Goal: Task Accomplishment & Management: Manage account settings

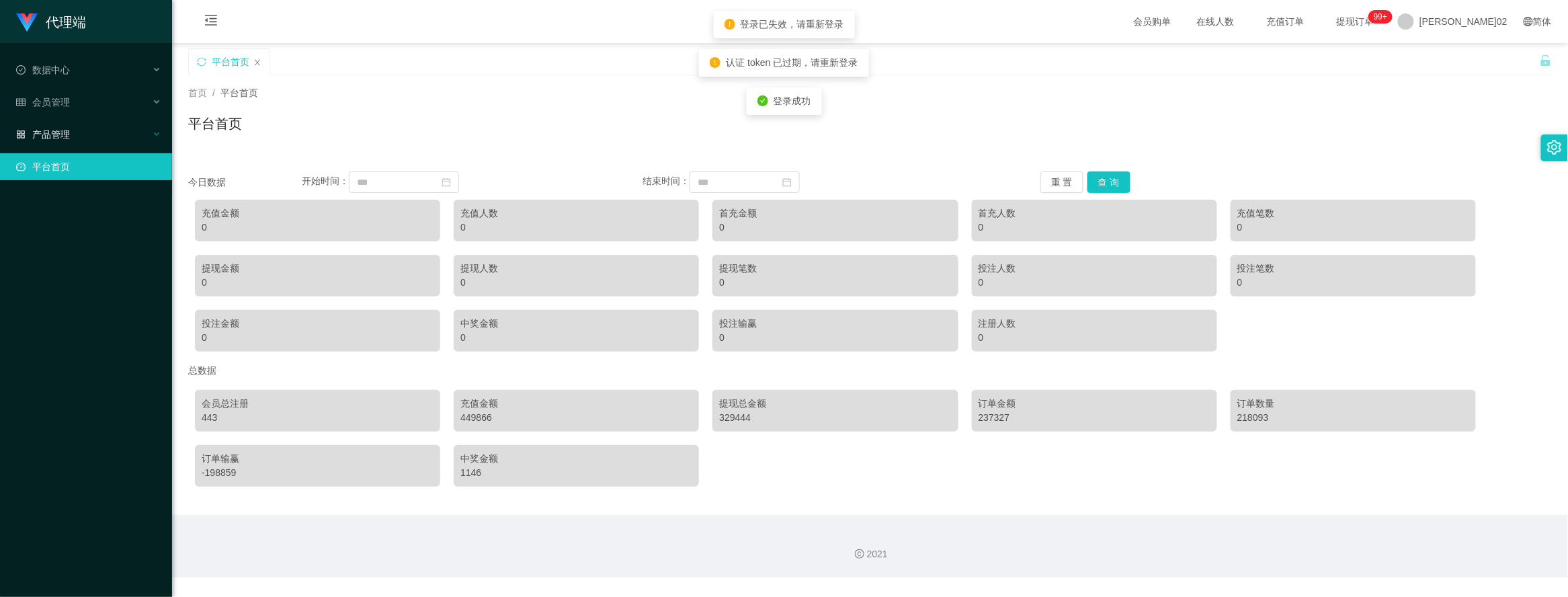
click at [36, 129] on font "产品管理" at bounding box center [51, 135] width 38 height 11
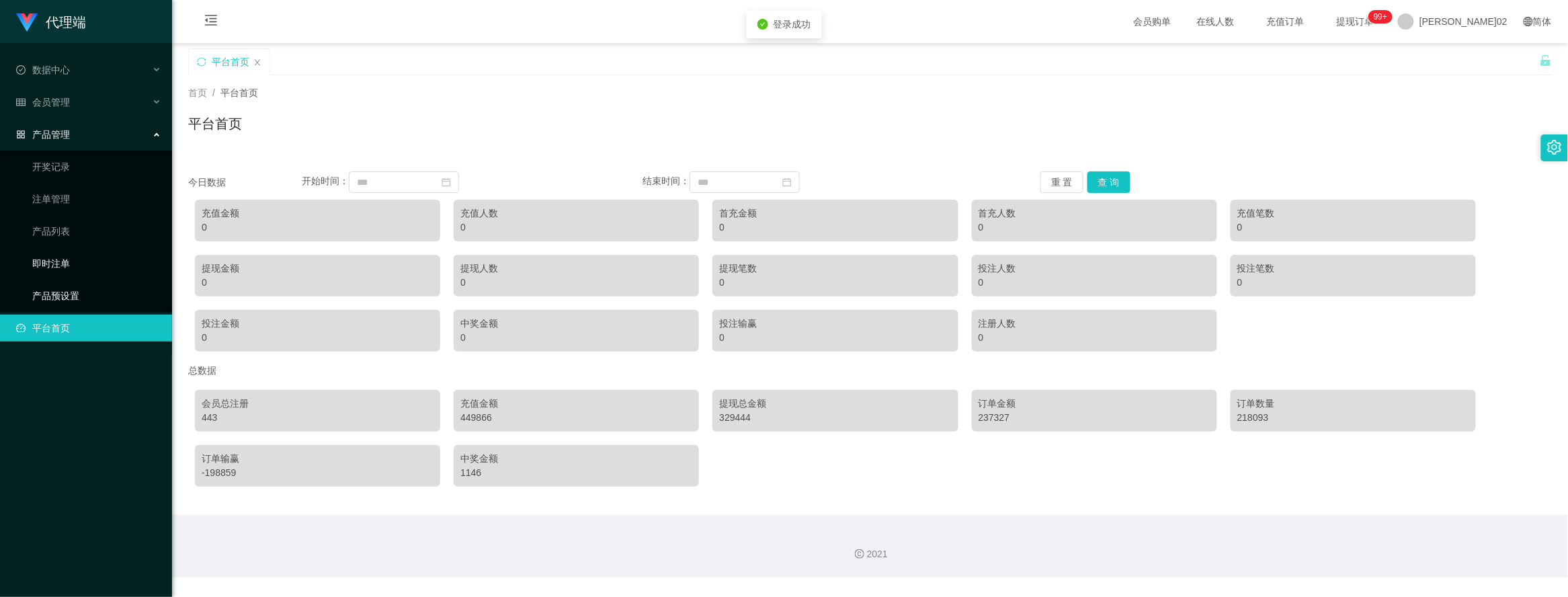
click at [64, 274] on link "即时注单" at bounding box center [97, 264] width 129 height 27
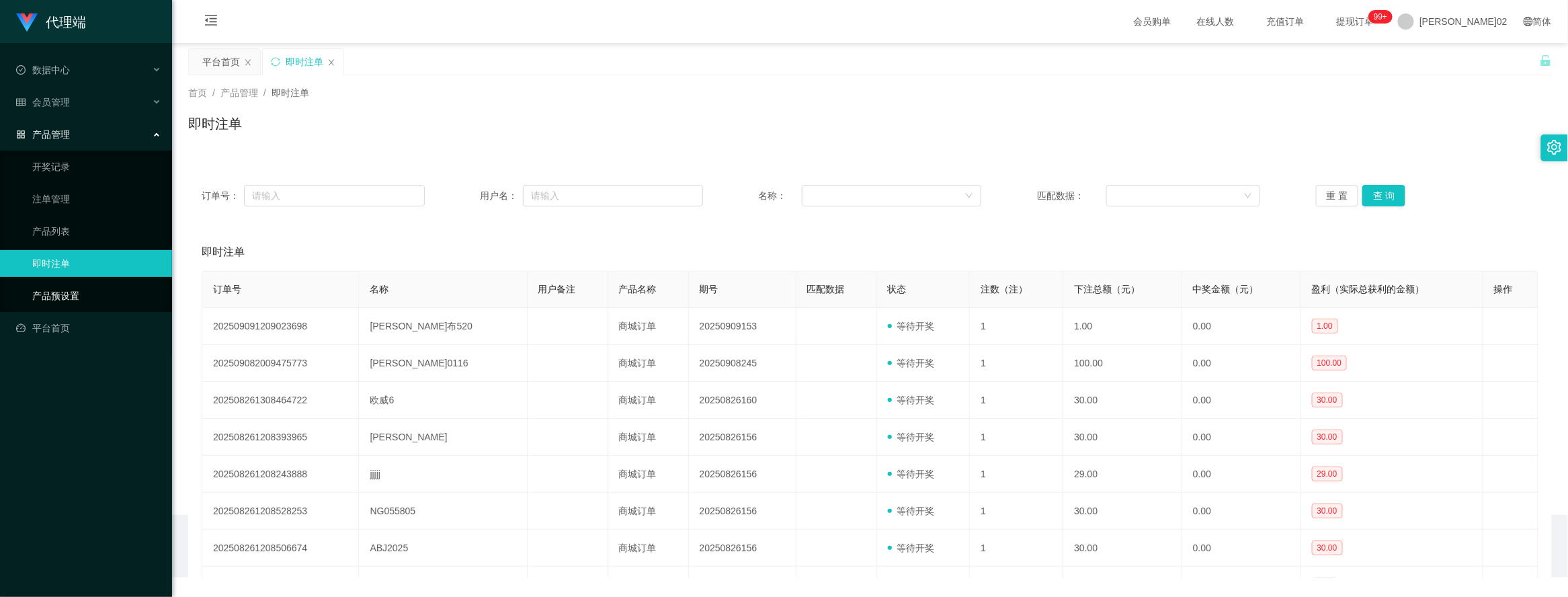
click at [58, 287] on link "产品预设置" at bounding box center [97, 296] width 129 height 27
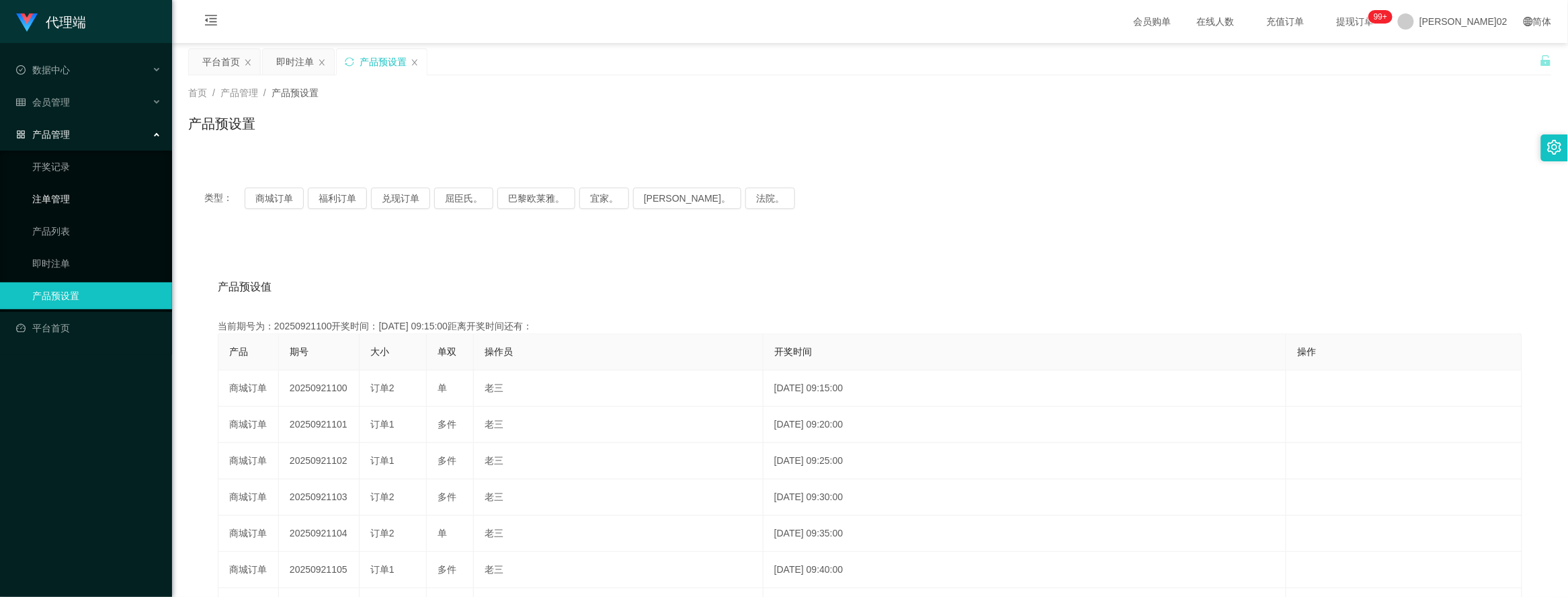
click at [71, 192] on link "注单管理" at bounding box center [97, 199] width 129 height 27
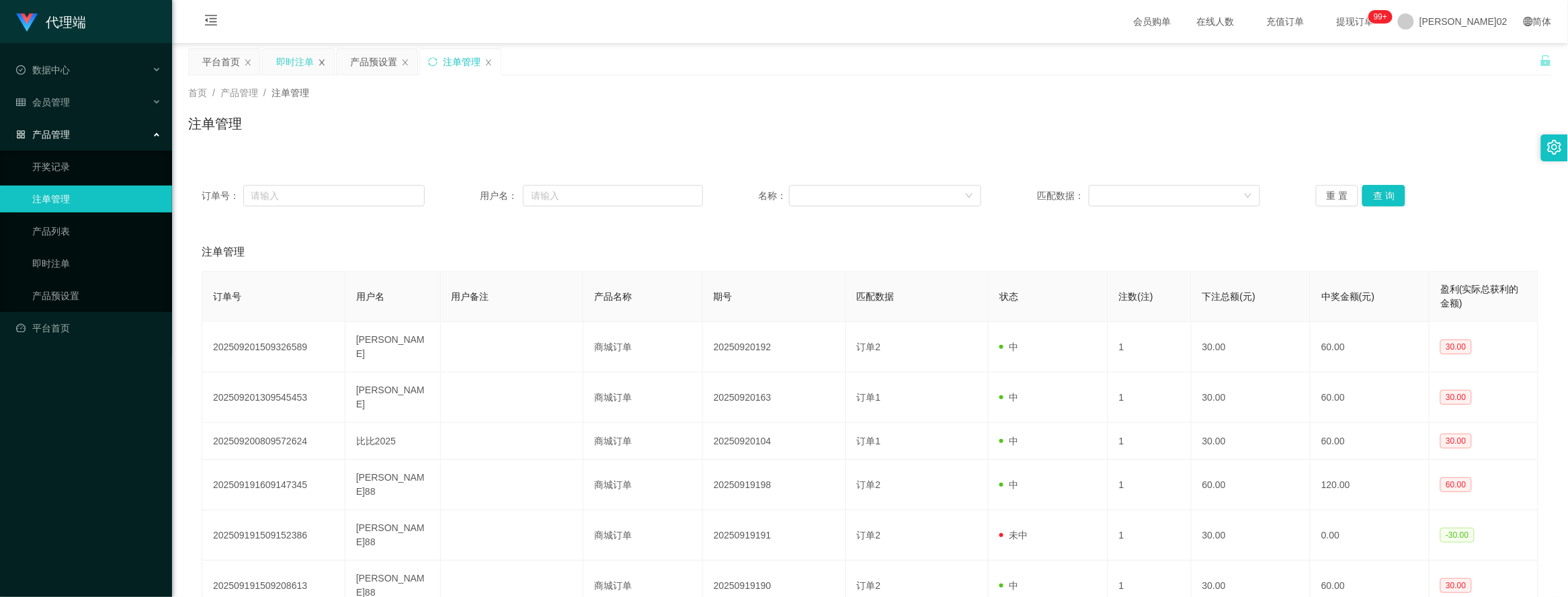
click at [319, 64] on icon "图标： 关闭" at bounding box center [321, 62] width 8 height 8
click at [94, 94] on div "会员管理" at bounding box center [86, 102] width 172 height 27
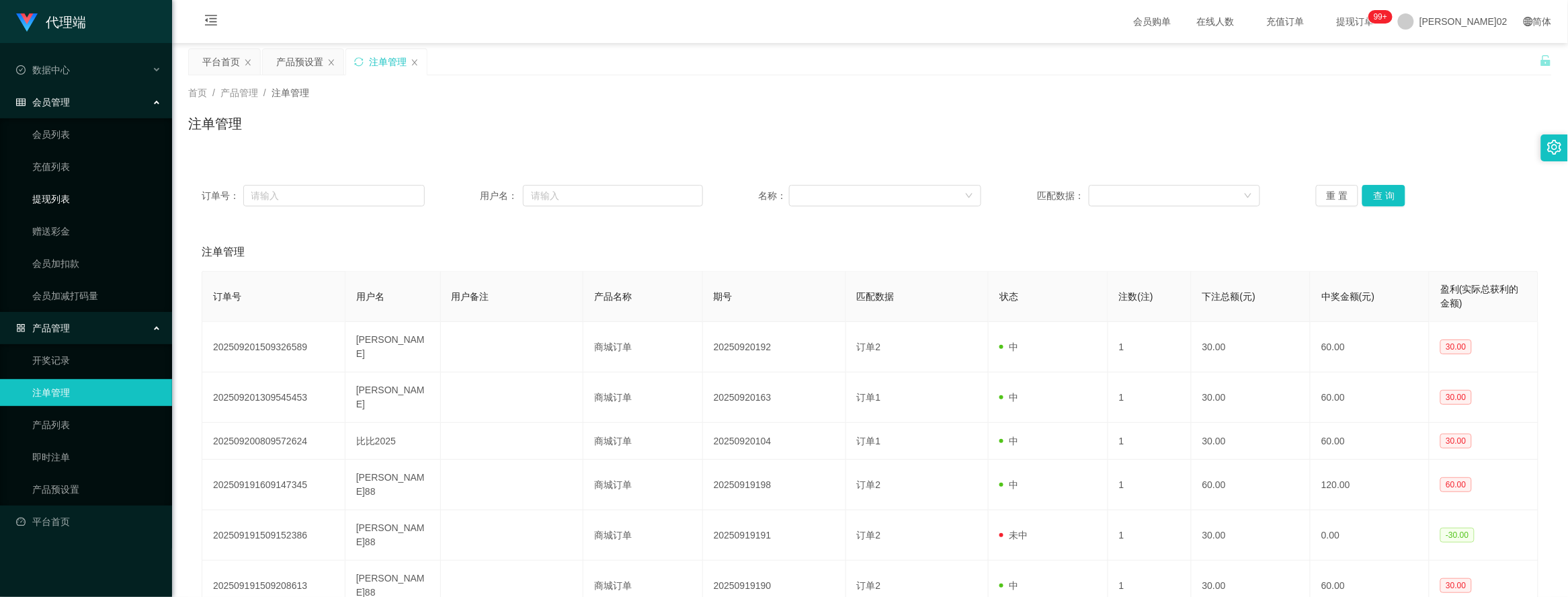
click at [57, 199] on link "提现列表" at bounding box center [97, 199] width 129 height 27
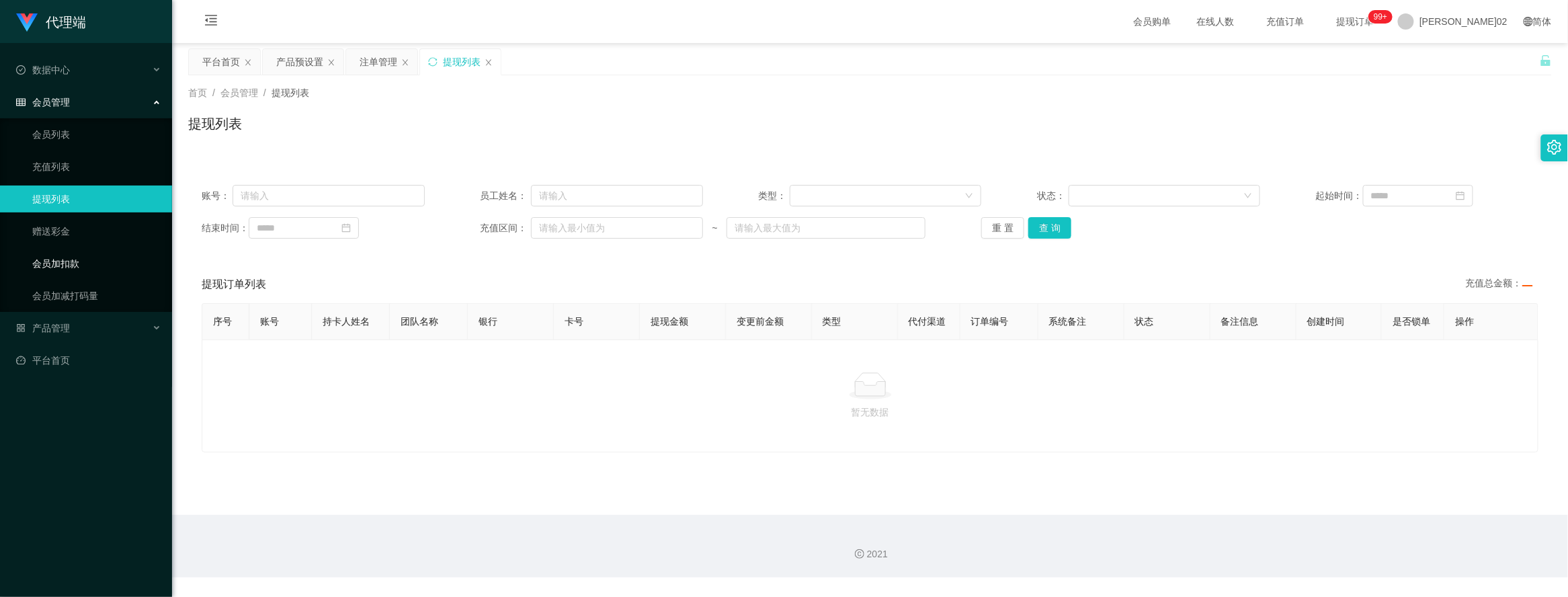
click at [65, 252] on link "会员加扣款" at bounding box center [97, 264] width 129 height 27
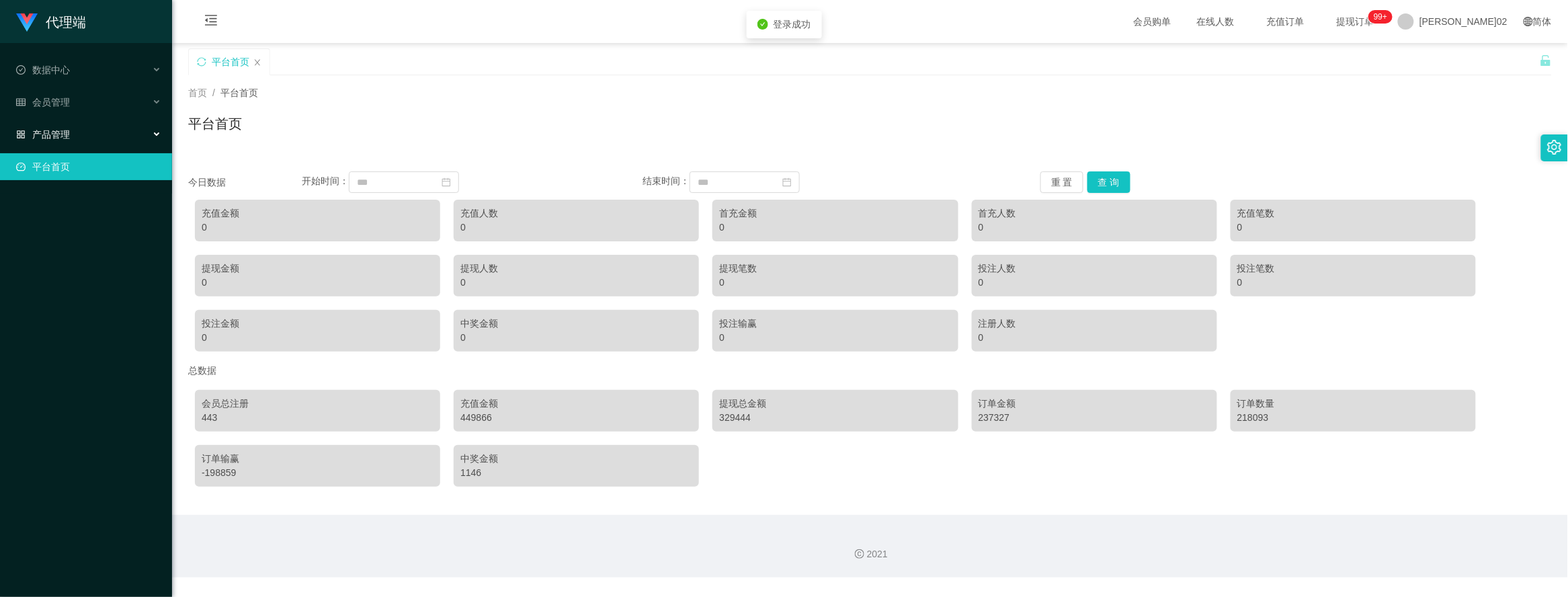
click at [61, 144] on div "产品管理" at bounding box center [86, 135] width 172 height 27
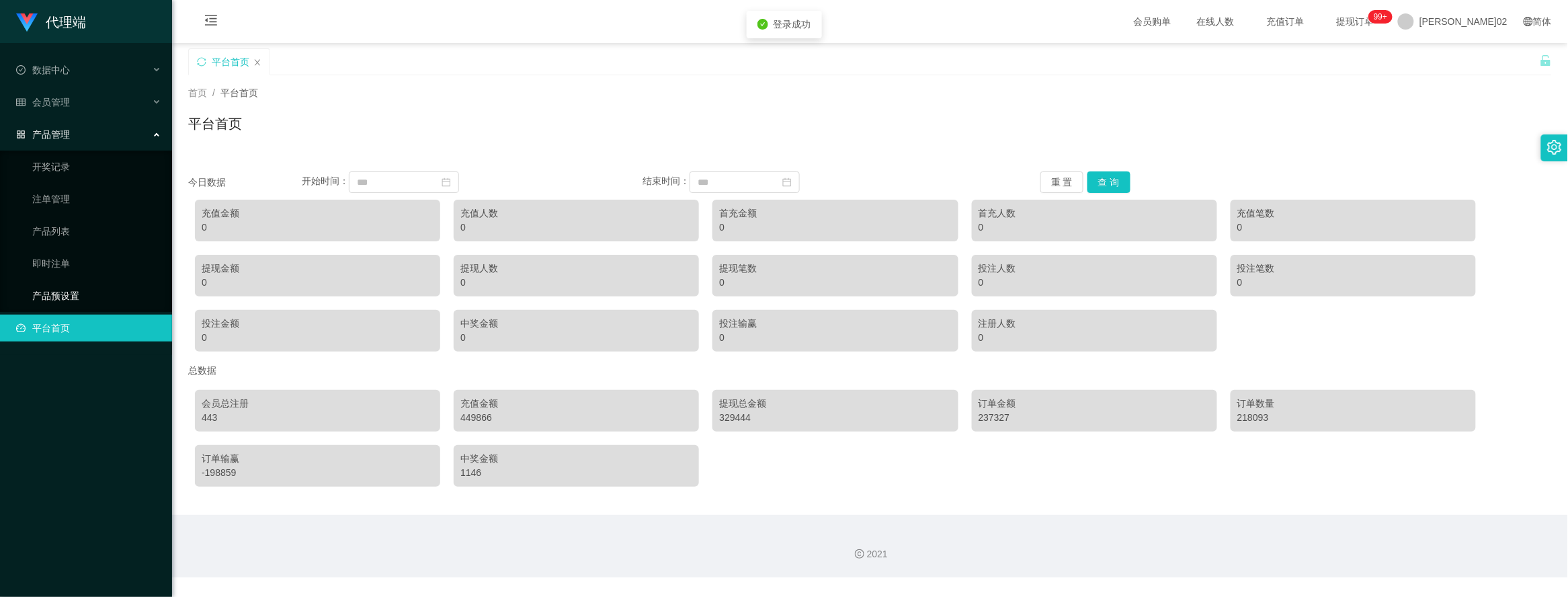
click at [51, 296] on link "产品预设置" at bounding box center [97, 296] width 129 height 27
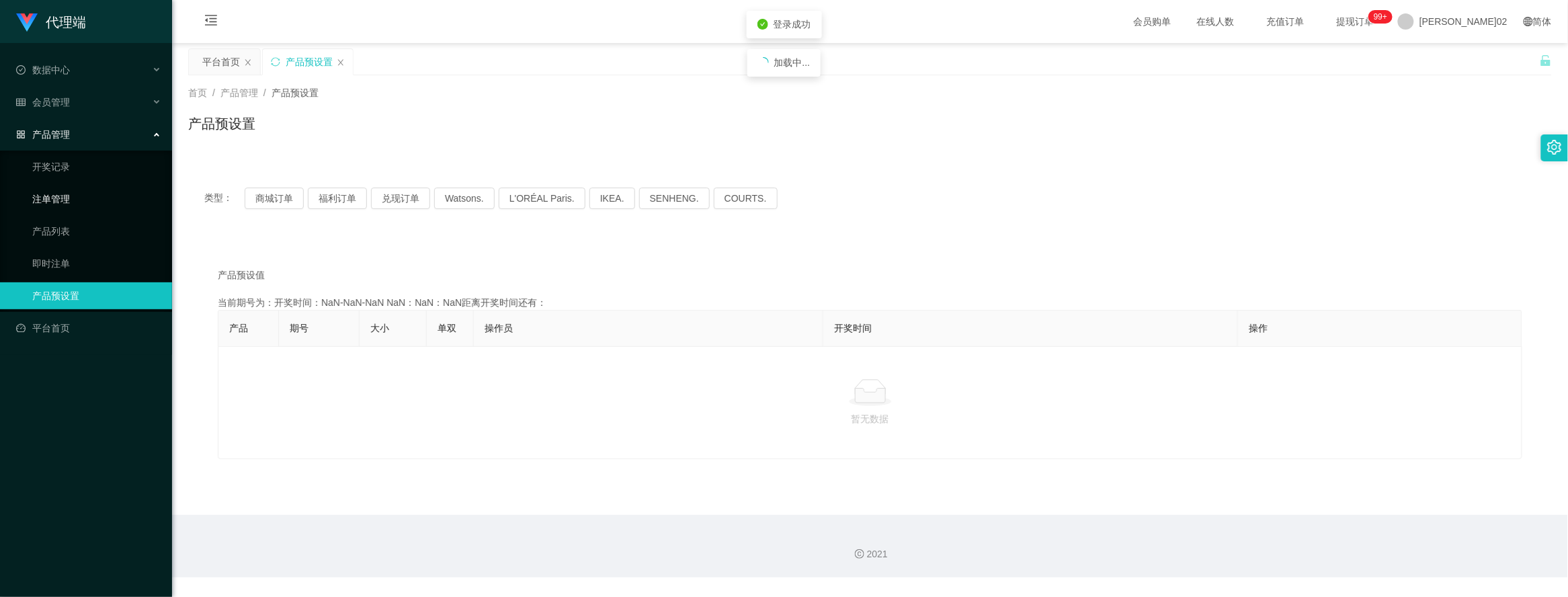
click at [52, 184] on ul "开奖记录 注单管理 产品列表 即时注单 产品预设置" at bounding box center [86, 232] width 172 height 162
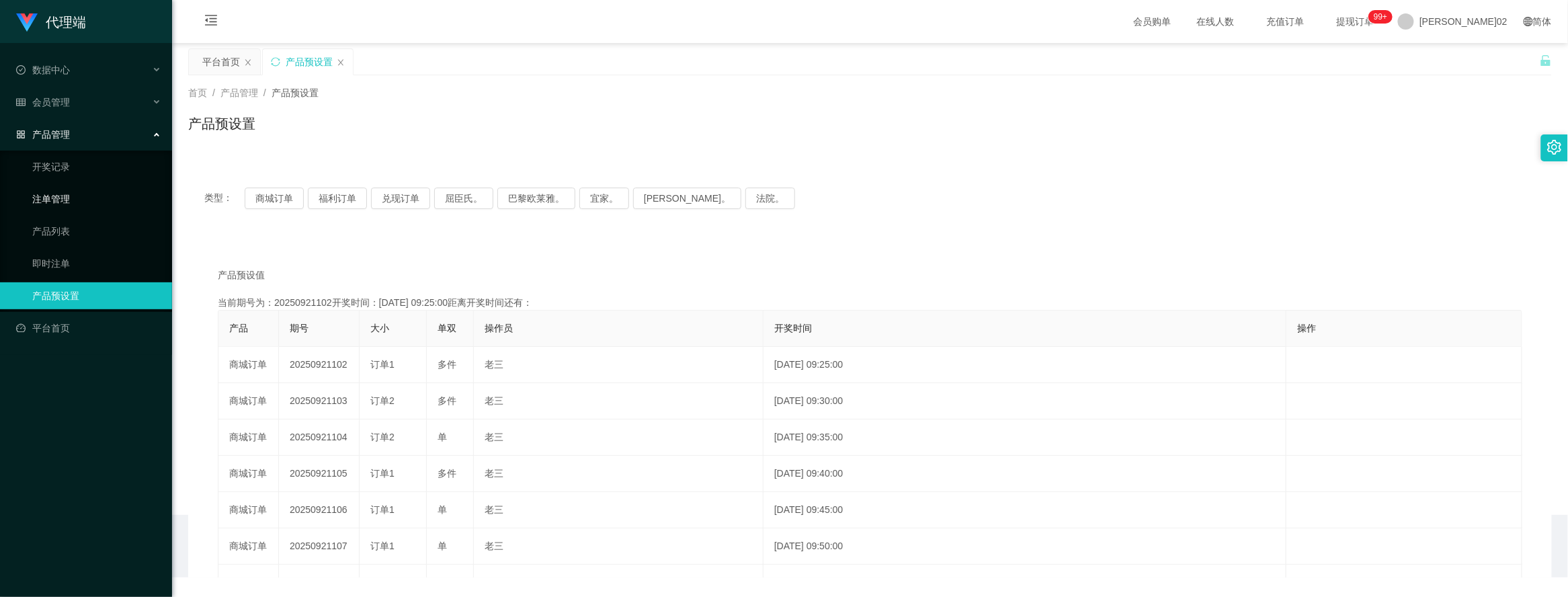
click at [49, 196] on link "注单管理" at bounding box center [97, 199] width 129 height 27
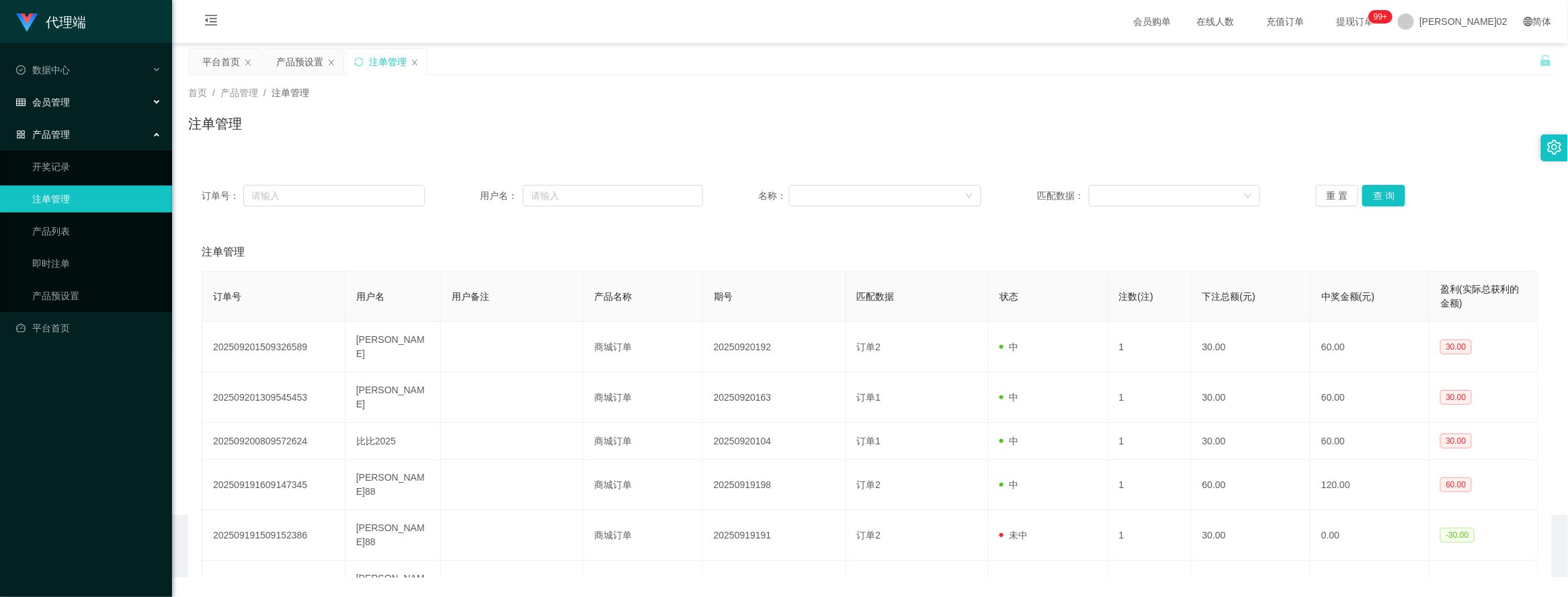
click at [69, 103] on font "会员管理" at bounding box center [51, 102] width 38 height 11
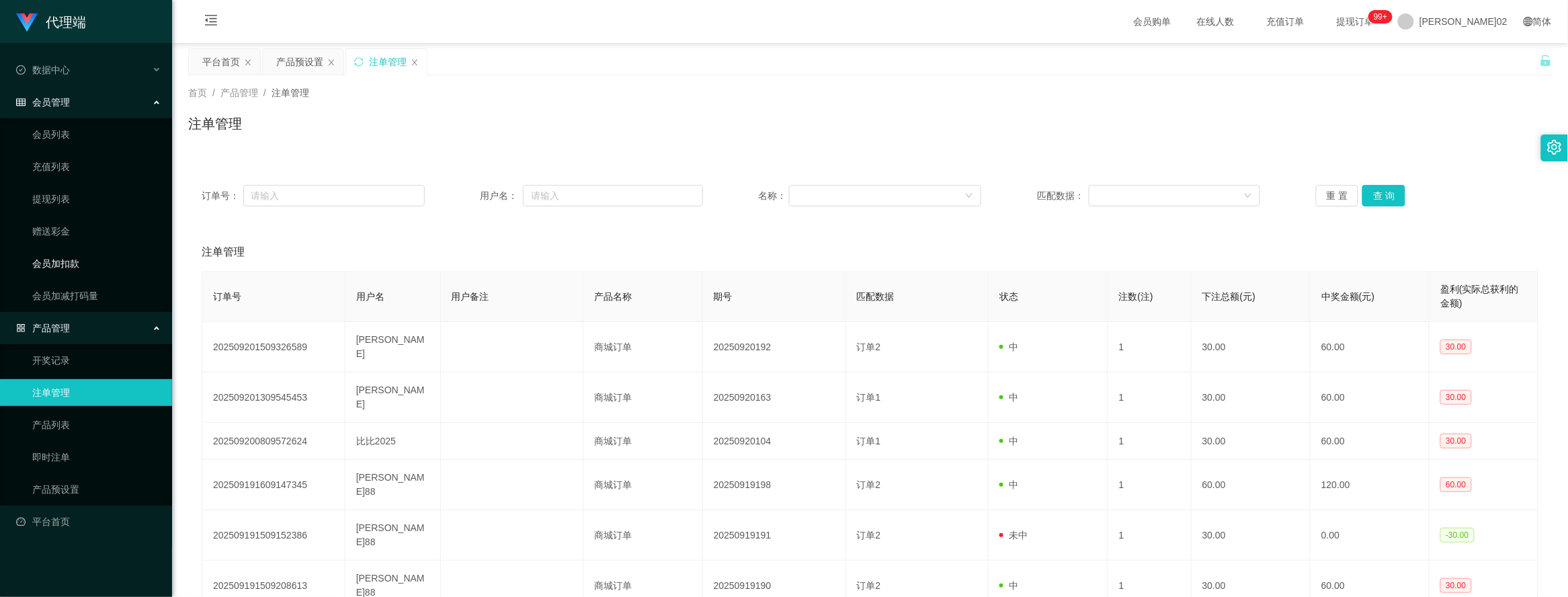
click at [79, 264] on link "会员加扣款" at bounding box center [97, 264] width 129 height 27
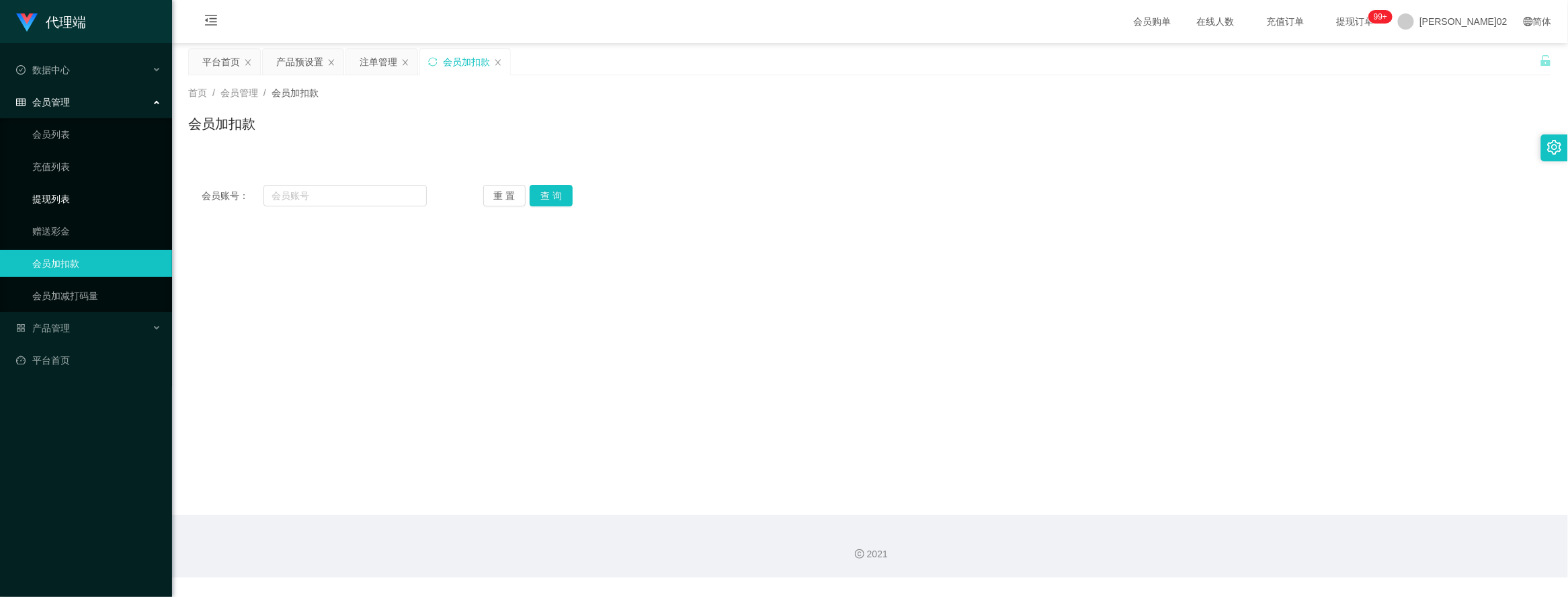
click at [57, 197] on link "提现列表" at bounding box center [97, 199] width 129 height 27
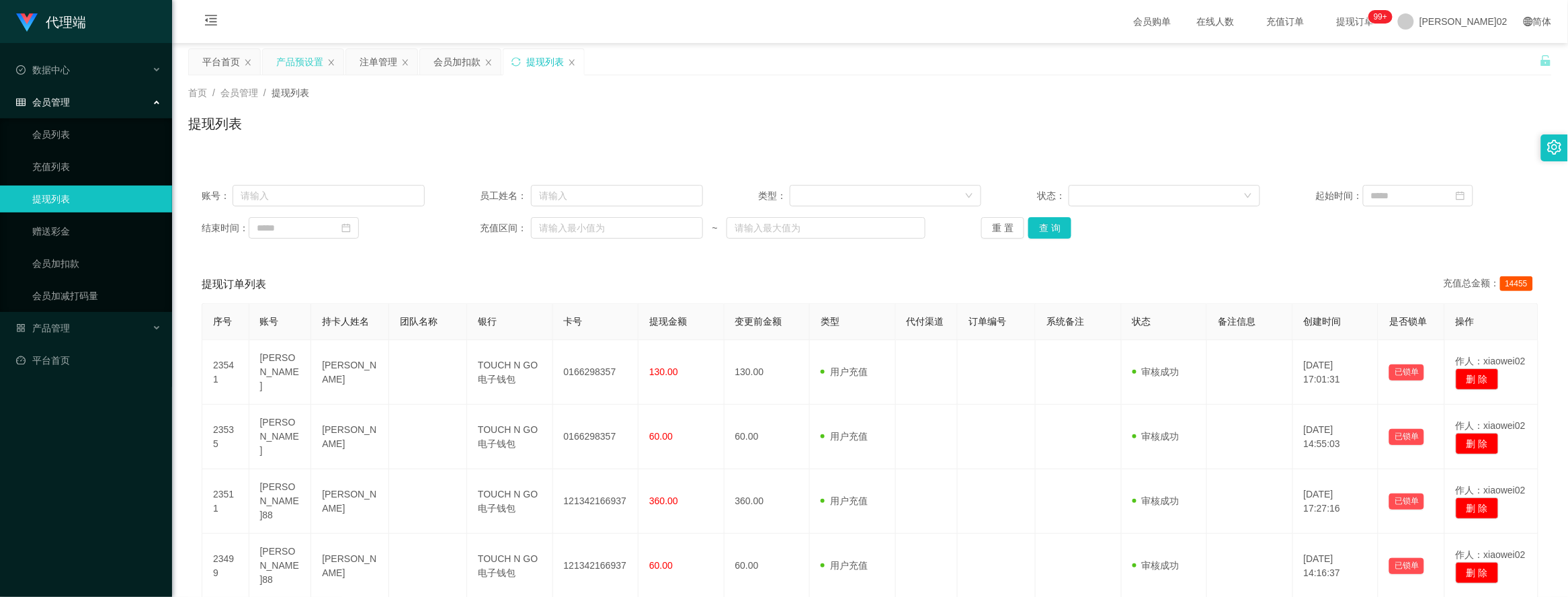
click at [301, 58] on div "产品预设置" at bounding box center [300, 62] width 47 height 25
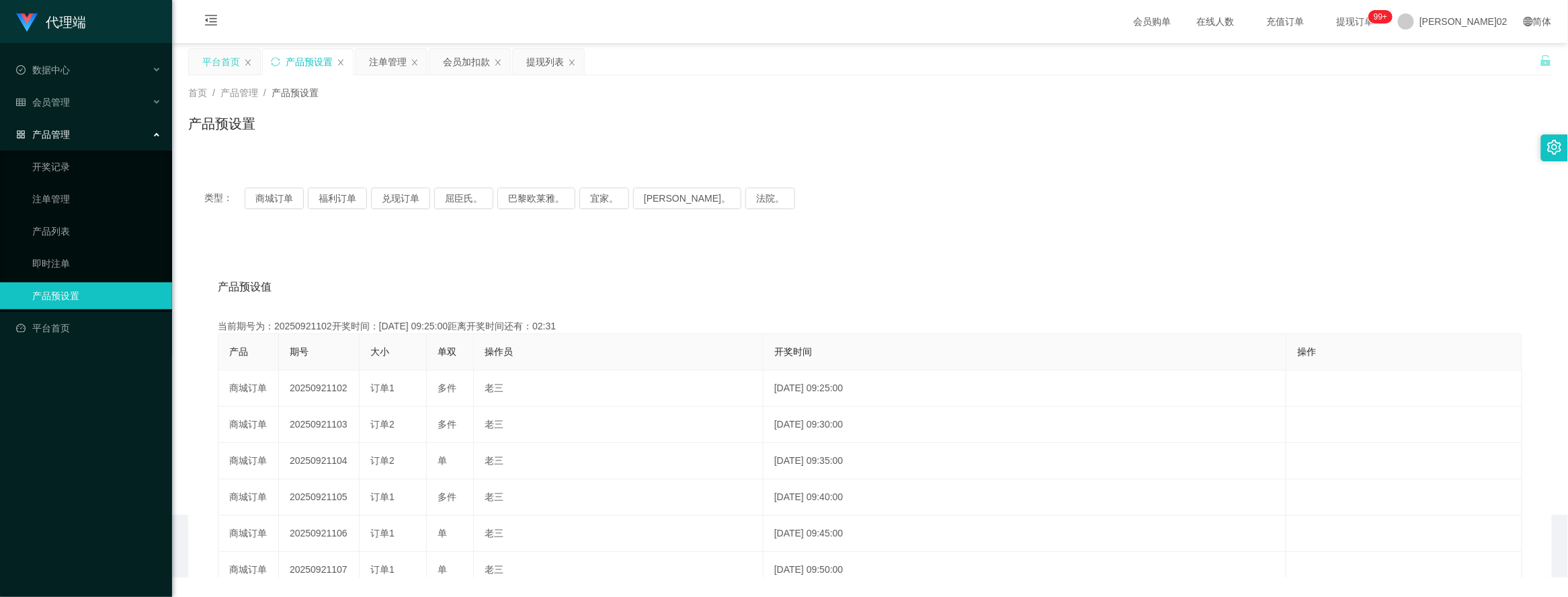
click at [256, 58] on div "平台首页" at bounding box center [224, 62] width 71 height 25
click at [248, 58] on icon "图标： 关闭" at bounding box center [248, 62] width 8 height 8
